Goal: Information Seeking & Learning: Understand process/instructions

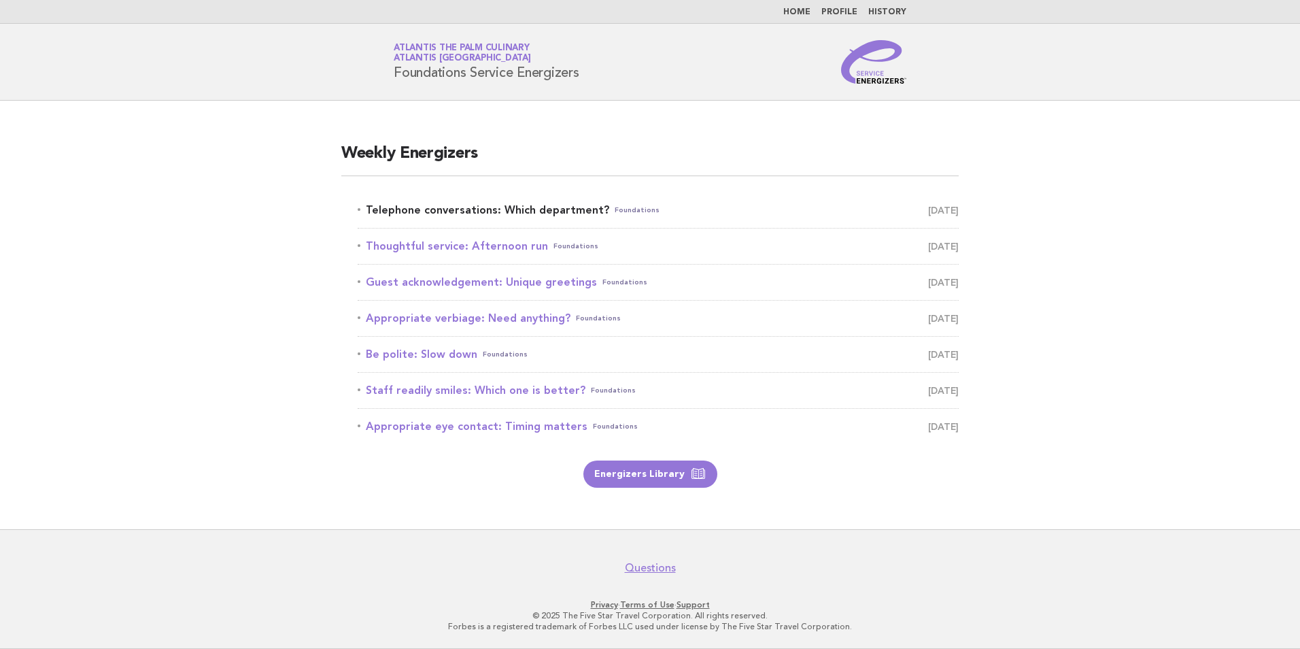
click at [522, 205] on link "Telephone conversations: Which department? Foundations [DATE]" at bounding box center [658, 210] width 601 height 19
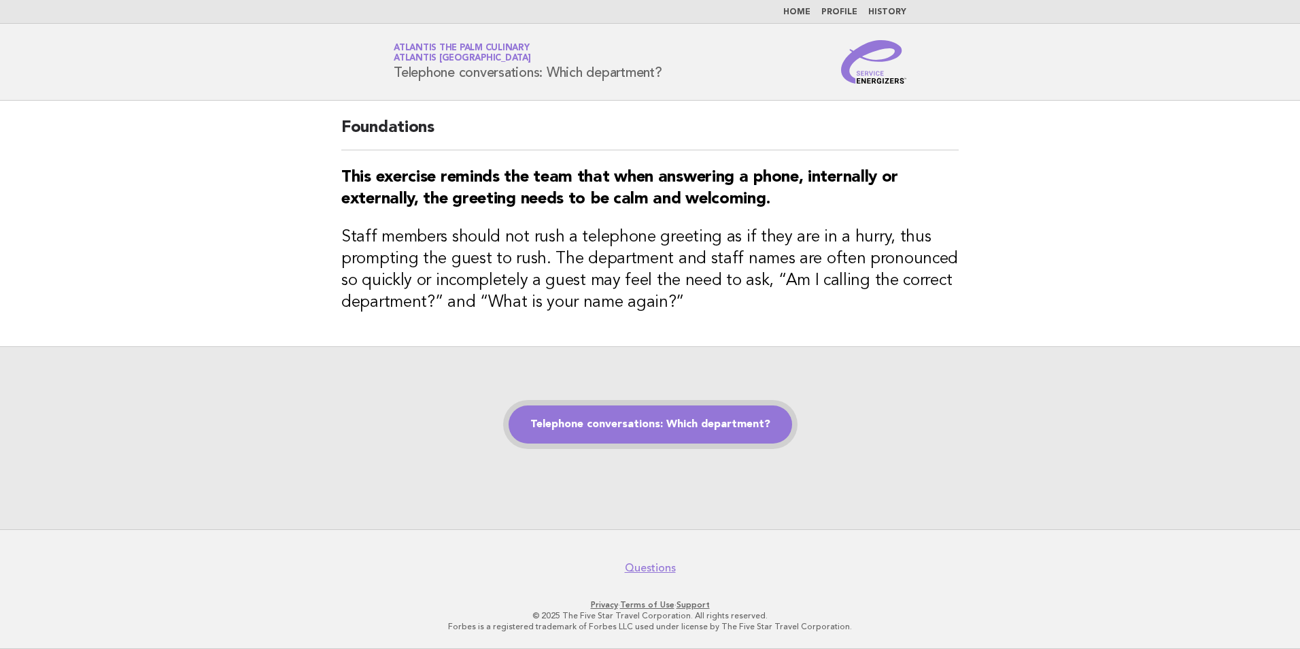
click at [637, 422] on link "Telephone conversations: Which department?" at bounding box center [651, 424] width 284 height 38
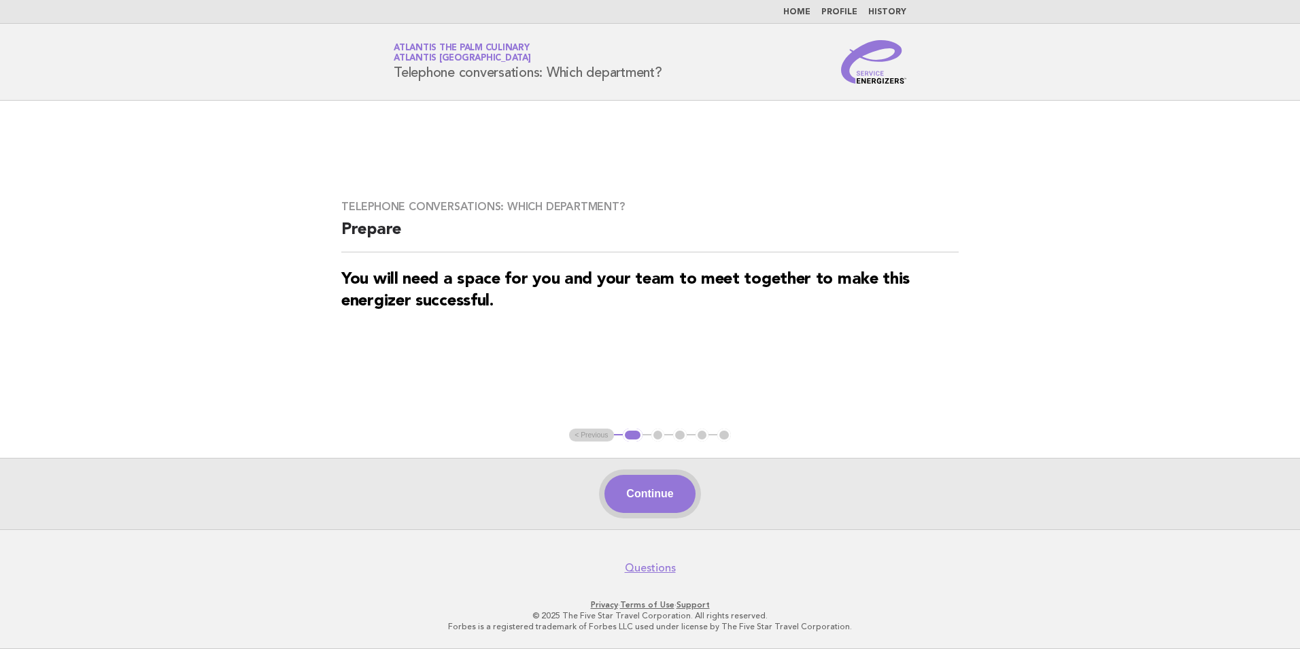
click at [635, 506] on button "Continue" at bounding box center [650, 494] width 90 height 38
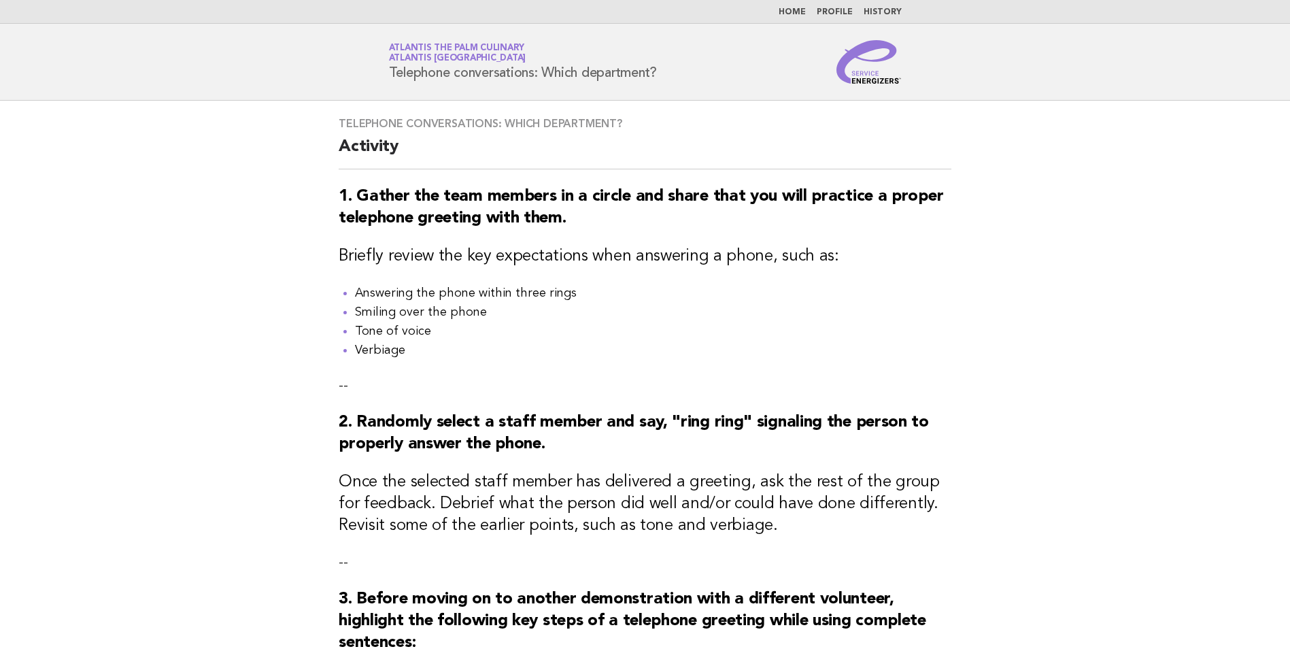
scroll to position [495, 0]
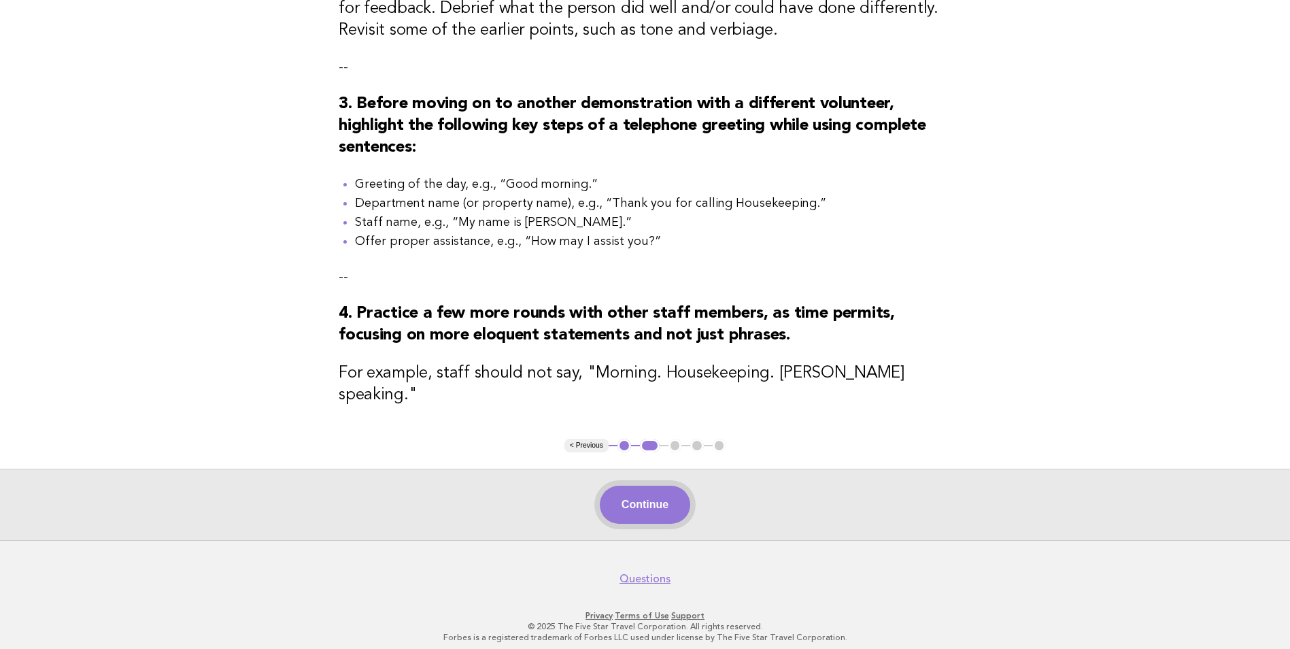
click at [639, 486] on button "Continue" at bounding box center [645, 505] width 90 height 38
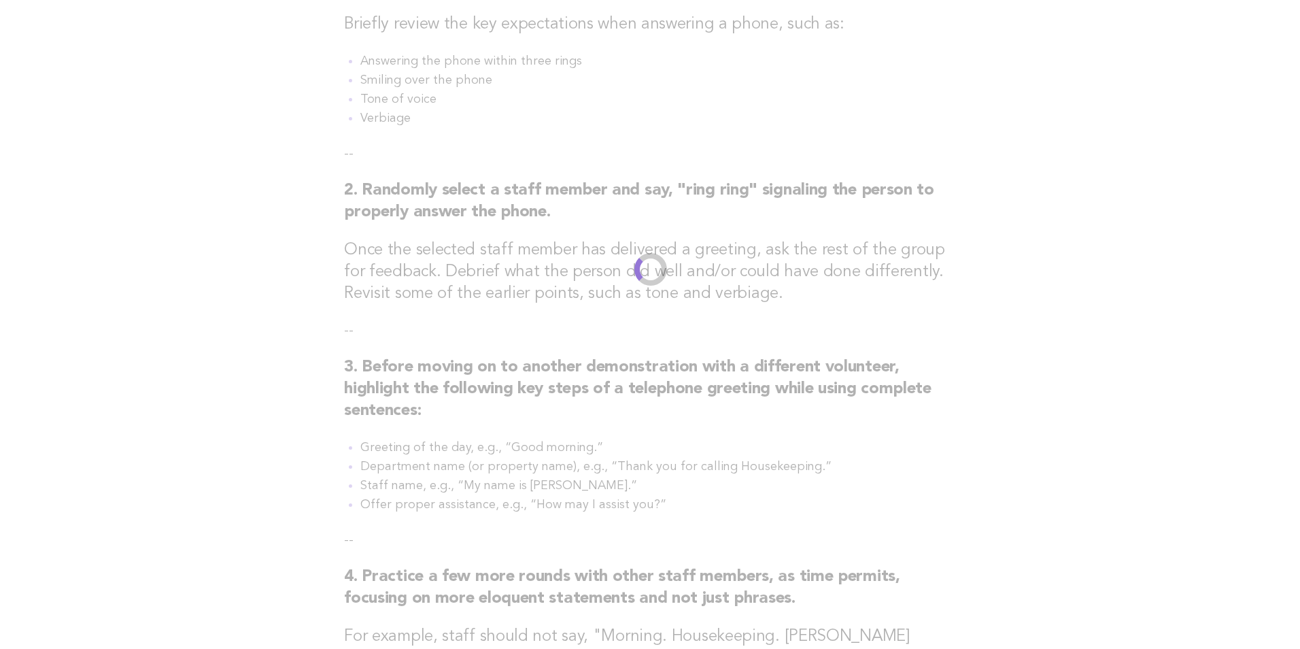
scroll to position [0, 0]
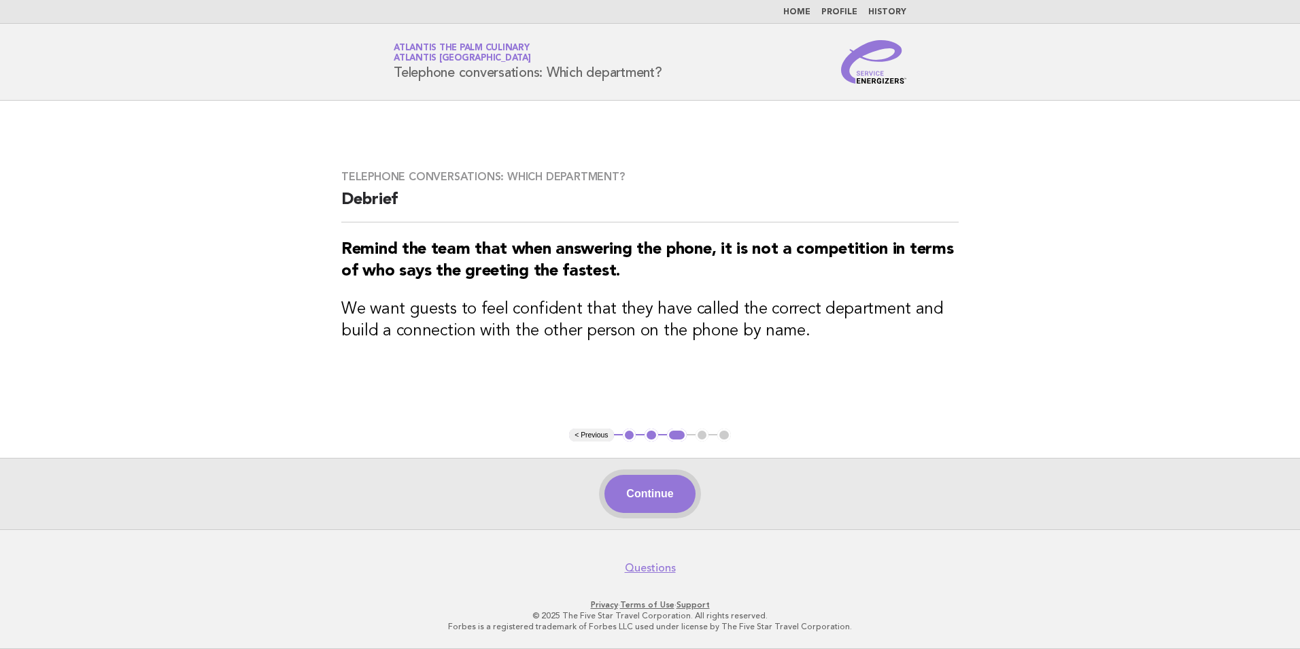
click at [639, 486] on button "Continue" at bounding box center [650, 494] width 90 height 38
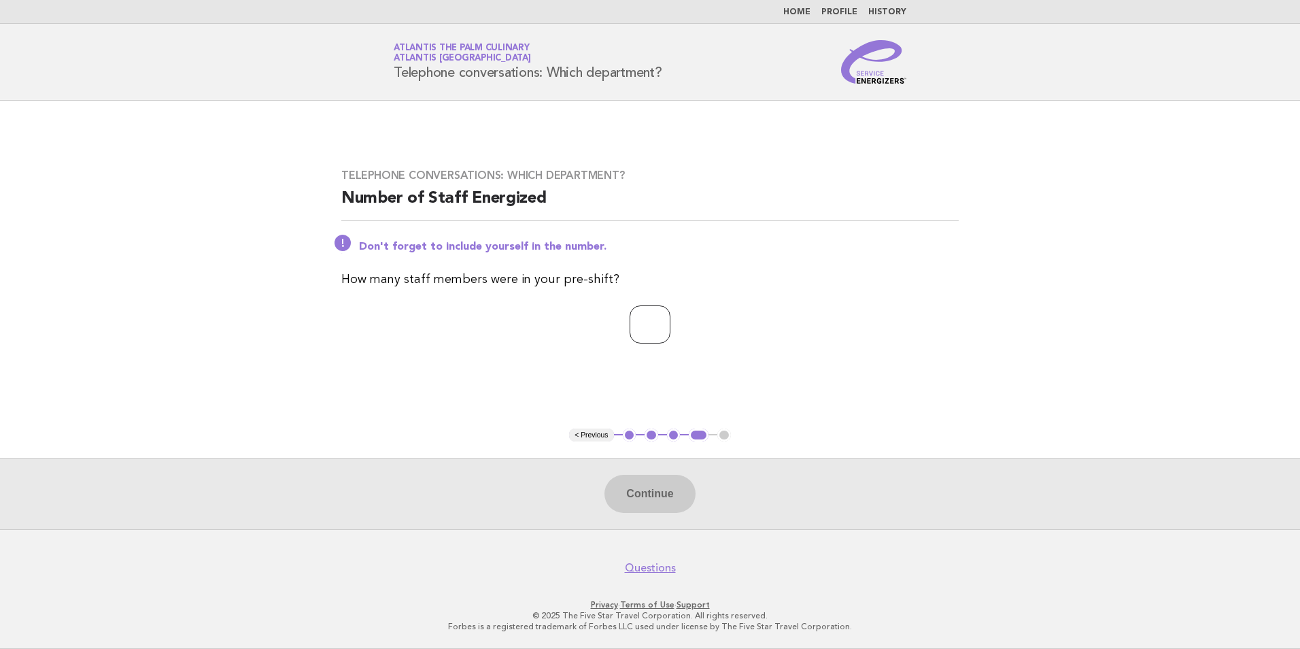
click at [630, 314] on input "number" at bounding box center [650, 324] width 41 height 38
type input "**"
click at [641, 490] on button "Continue" at bounding box center [650, 494] width 90 height 38
